Goal: Task Accomplishment & Management: Manage account settings

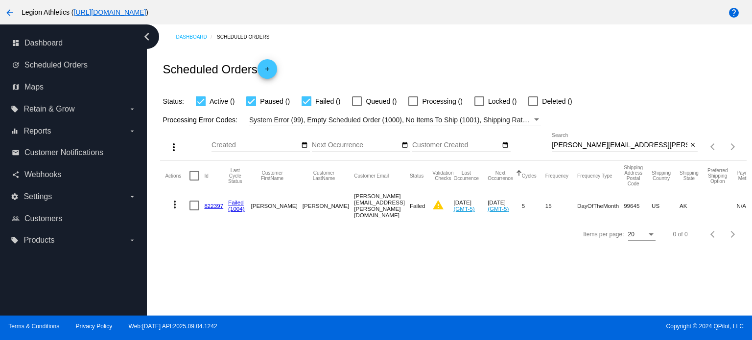
click at [643, 150] on div "[PERSON_NAME][EMAIL_ADDRESS][PERSON_NAME][DOMAIN_NAME] Search" at bounding box center [620, 142] width 136 height 19
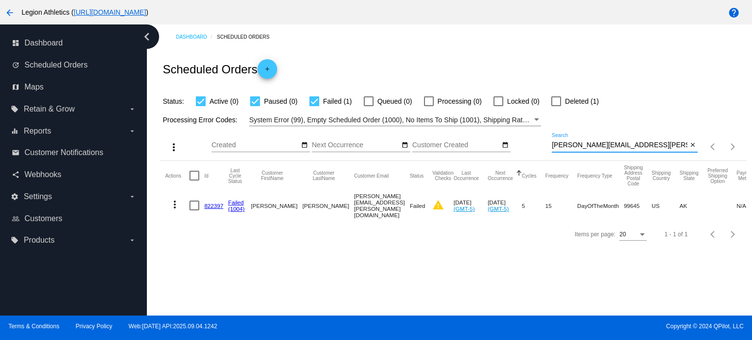
click at [642, 146] on input "[PERSON_NAME][EMAIL_ADDRESS][PERSON_NAME][DOMAIN_NAME]" at bounding box center [620, 145] width 136 height 8
paste input "jrrfalcon"
type input "[EMAIL_ADDRESS][DOMAIN_NAME]"
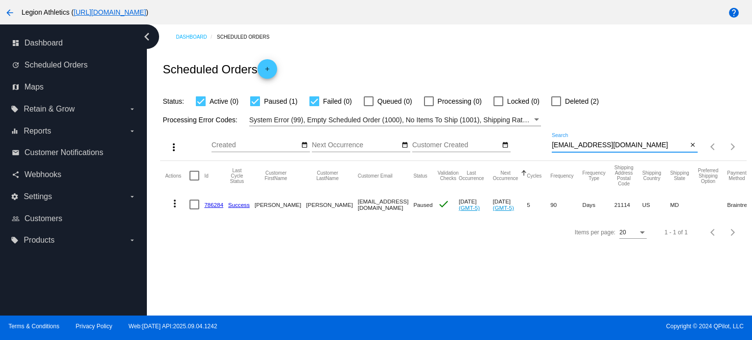
click at [214, 207] on link "786284" at bounding box center [213, 205] width 19 height 6
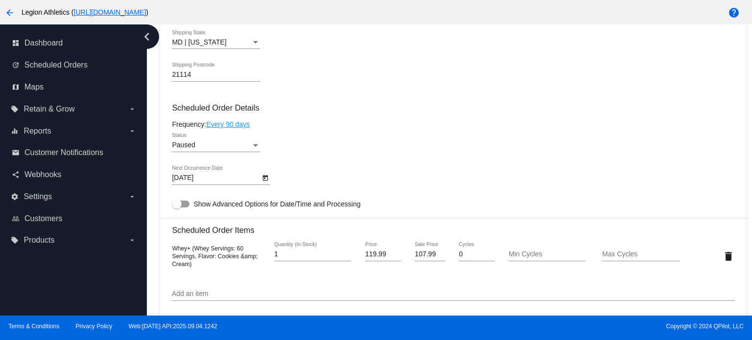
scroll to position [538, 0]
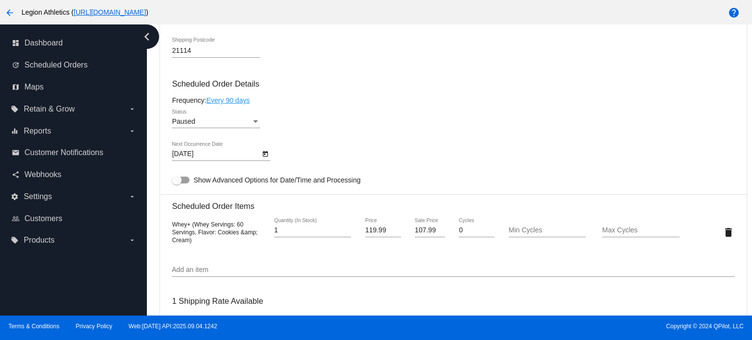
click at [422, 233] on input "107.99" at bounding box center [430, 231] width 30 height 8
type input "84.99"
click at [452, 262] on mat-card "Customer 1545148: [PERSON_NAME] [PERSON_NAME][EMAIL_ADDRESS][DOMAIN_NAME] Custo…" at bounding box center [453, 209] width 586 height 980
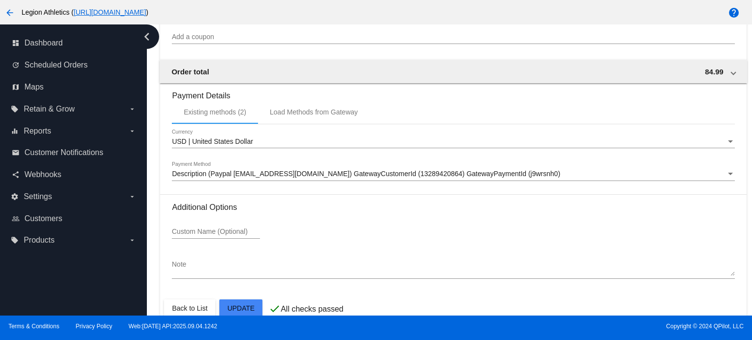
scroll to position [923, 0]
